Goal: Task Accomplishment & Management: Manage account settings

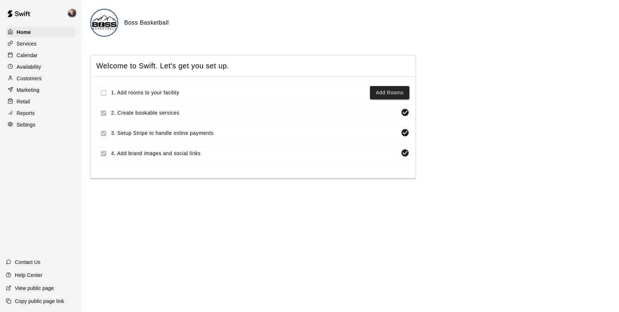
click at [26, 55] on p "Calendar" at bounding box center [27, 55] width 21 height 7
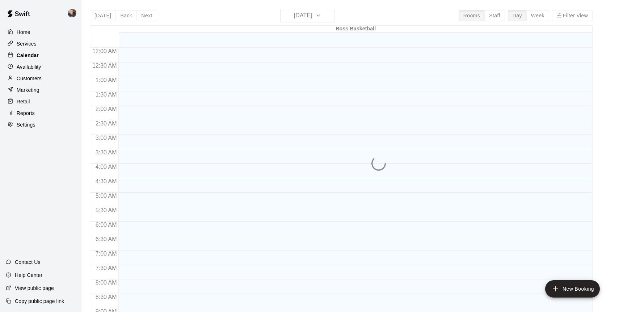
scroll to position [401, 0]
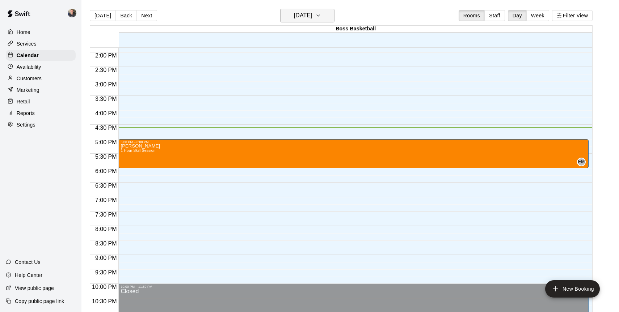
click at [312, 16] on h6 "[DATE]" at bounding box center [303, 15] width 18 height 10
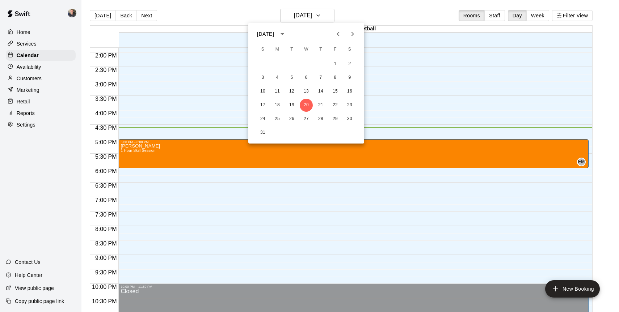
click at [537, 15] on div at bounding box center [309, 156] width 619 height 312
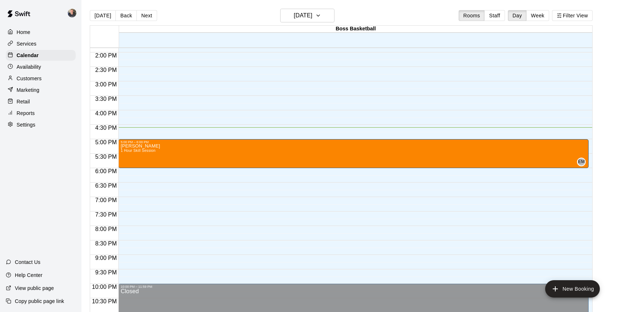
click at [537, 15] on button "Week" at bounding box center [537, 15] width 23 height 11
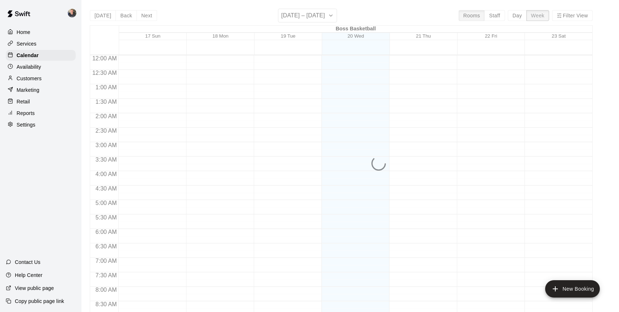
scroll to position [430, 0]
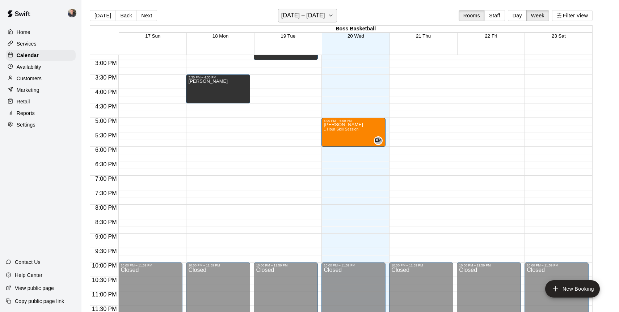
click at [315, 13] on h6 "[DATE] – [DATE]" at bounding box center [303, 15] width 44 height 10
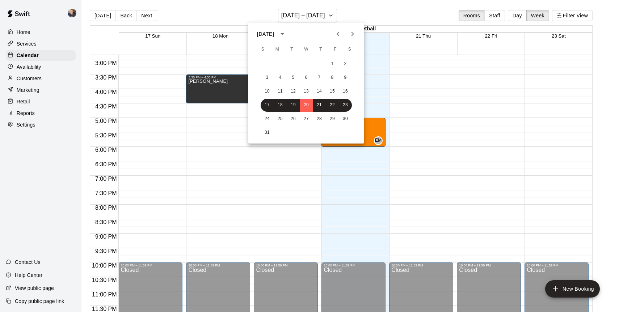
click at [352, 34] on icon "Next month" at bounding box center [352, 34] width 9 height 9
click at [305, 94] on button "17" at bounding box center [306, 91] width 13 height 13
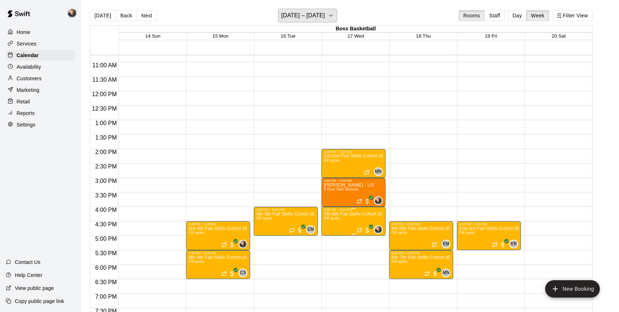
scroll to position [302, 0]
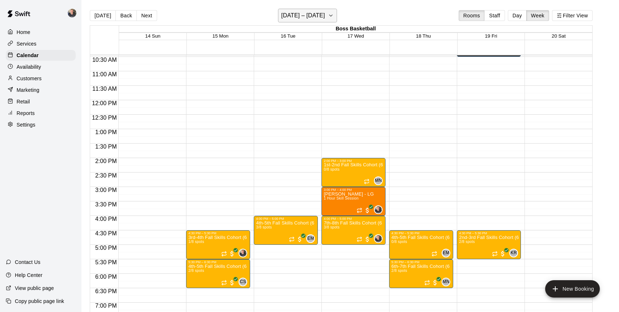
click at [311, 18] on h6 "[DATE] – [DATE]" at bounding box center [303, 15] width 44 height 10
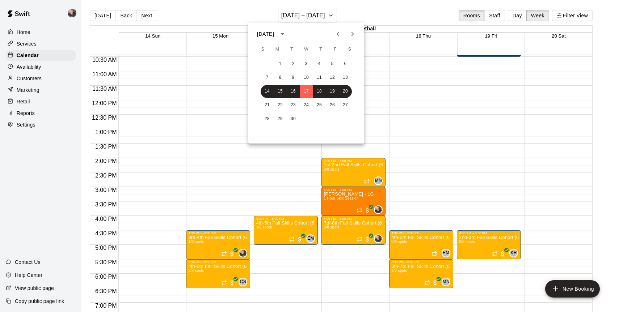
click at [338, 34] on icon "Previous month" at bounding box center [338, 34] width 9 height 9
click at [306, 105] on button "20" at bounding box center [306, 105] width 13 height 13
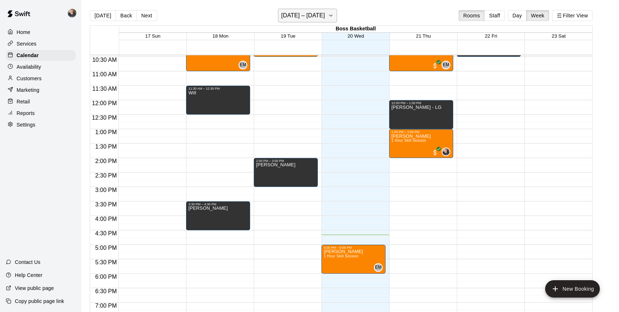
click at [328, 18] on icon "button" at bounding box center [331, 15] width 6 height 9
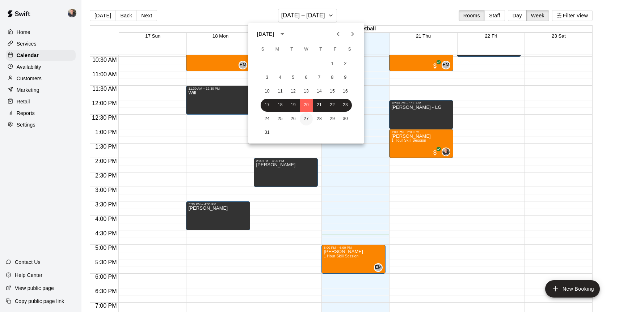
click at [305, 119] on button "27" at bounding box center [306, 119] width 13 height 13
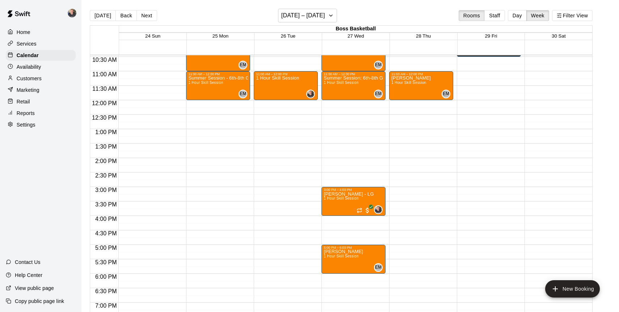
click at [347, 174] on div "12:00 AM – 7:00 AM Closed 10:00 AM – 11:00 AM Summer Session: 6th-8th Grade 1 H…" at bounding box center [353, 100] width 64 height 695
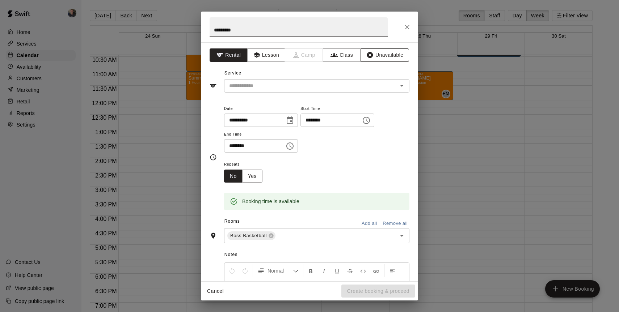
type input "*********"
click at [380, 56] on button "Unavailable" at bounding box center [384, 54] width 48 height 13
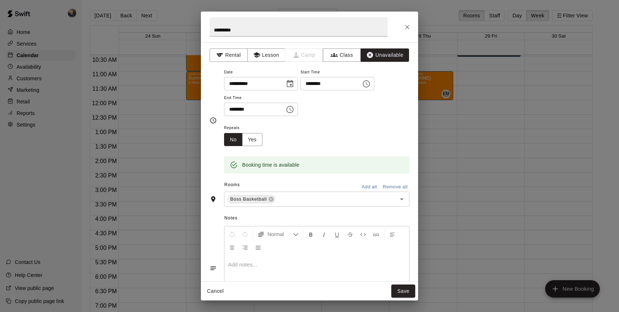
click at [315, 86] on input "********" at bounding box center [328, 83] width 56 height 13
click at [369, 84] on icon "Choose time, selected time is 2:30 PM" at bounding box center [366, 84] width 9 height 9
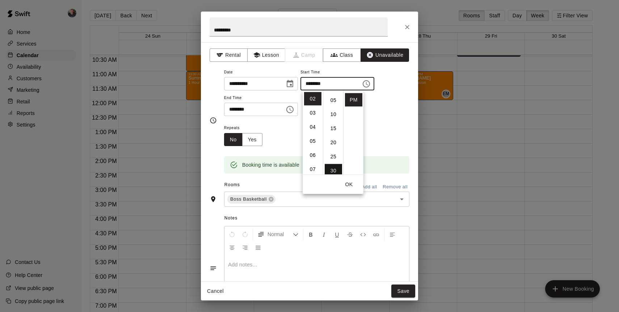
scroll to position [0, 0]
click at [335, 99] on li "00" at bounding box center [332, 98] width 17 height 13
type input "********"
click at [391, 120] on div "**********" at bounding box center [316, 96] width 185 height 56
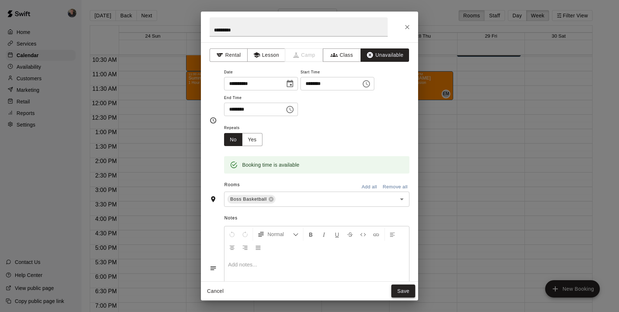
click at [402, 297] on button "Save" at bounding box center [403, 291] width 24 height 13
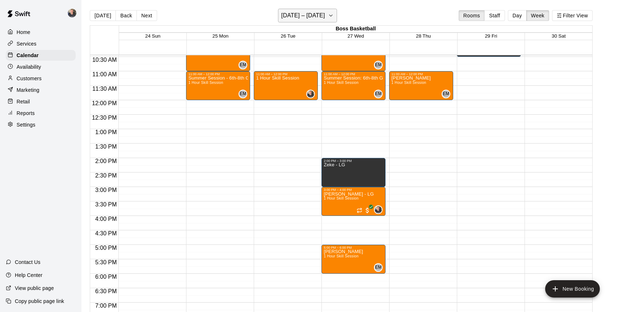
click at [321, 20] on h6 "[DATE] – [DATE]" at bounding box center [303, 15] width 44 height 10
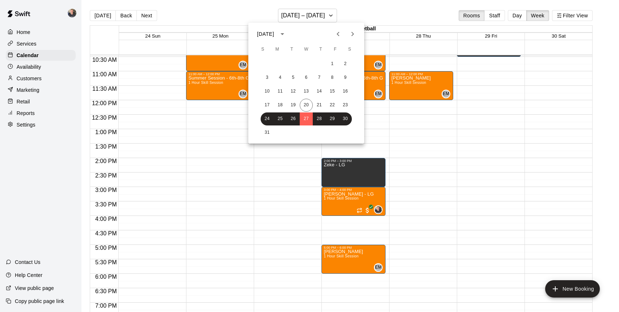
click at [351, 35] on icon "Next month" at bounding box center [352, 34] width 9 height 9
click at [307, 92] on button "17" at bounding box center [306, 91] width 13 height 13
